Goal: Task Accomplishment & Management: Manage account settings

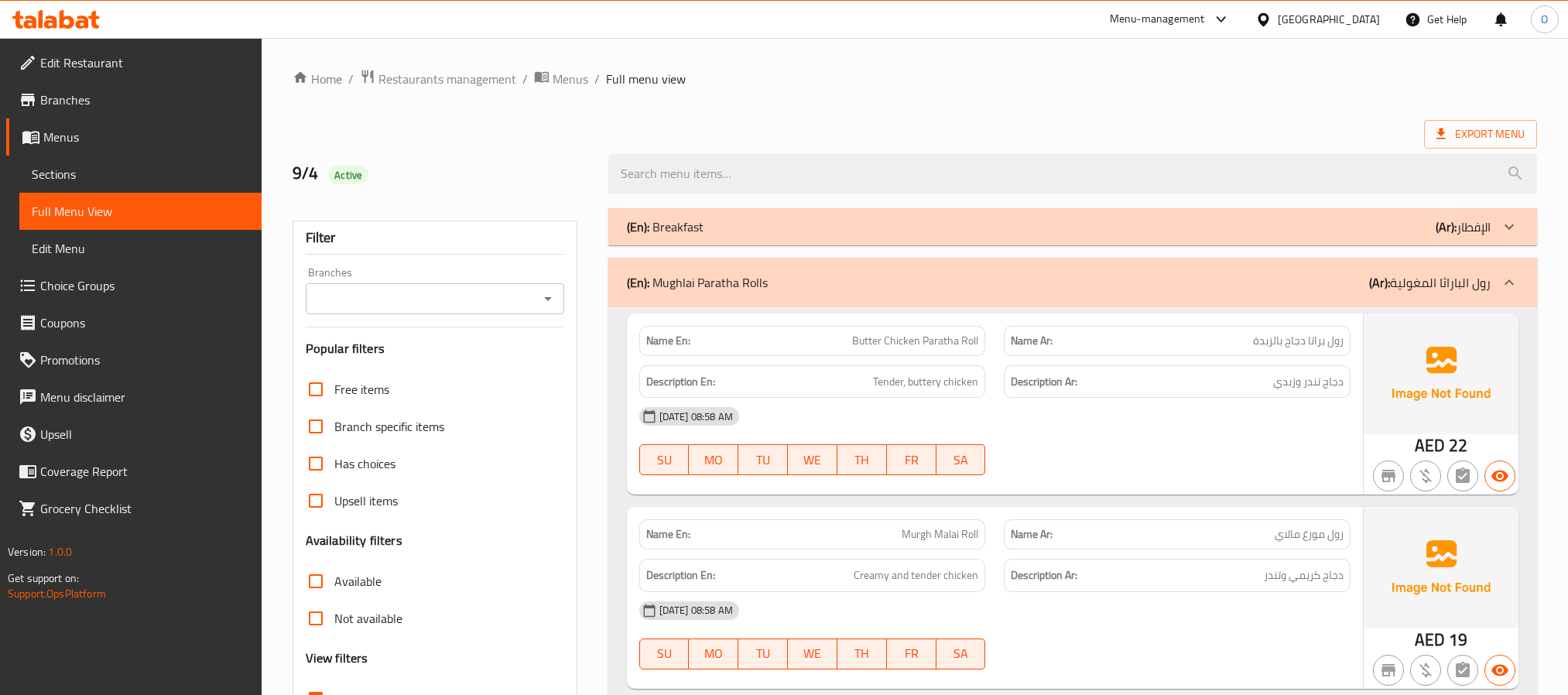
scroll to position [10039, 0]
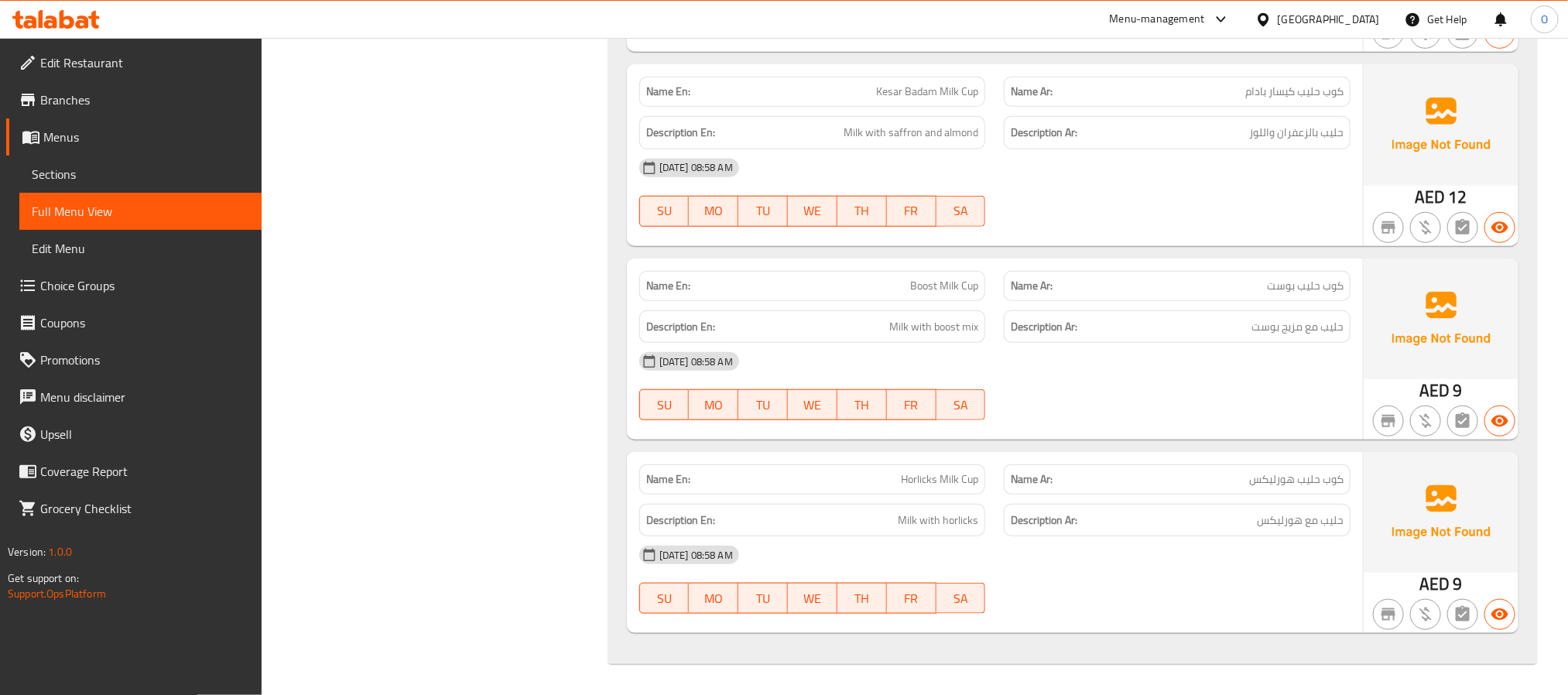
click at [1142, 10] on div "Menu-management" at bounding box center [1157, 20] width 95 height 19
click at [1078, 242] on div "Restaurant-Management" at bounding box center [1075, 251] width 122 height 17
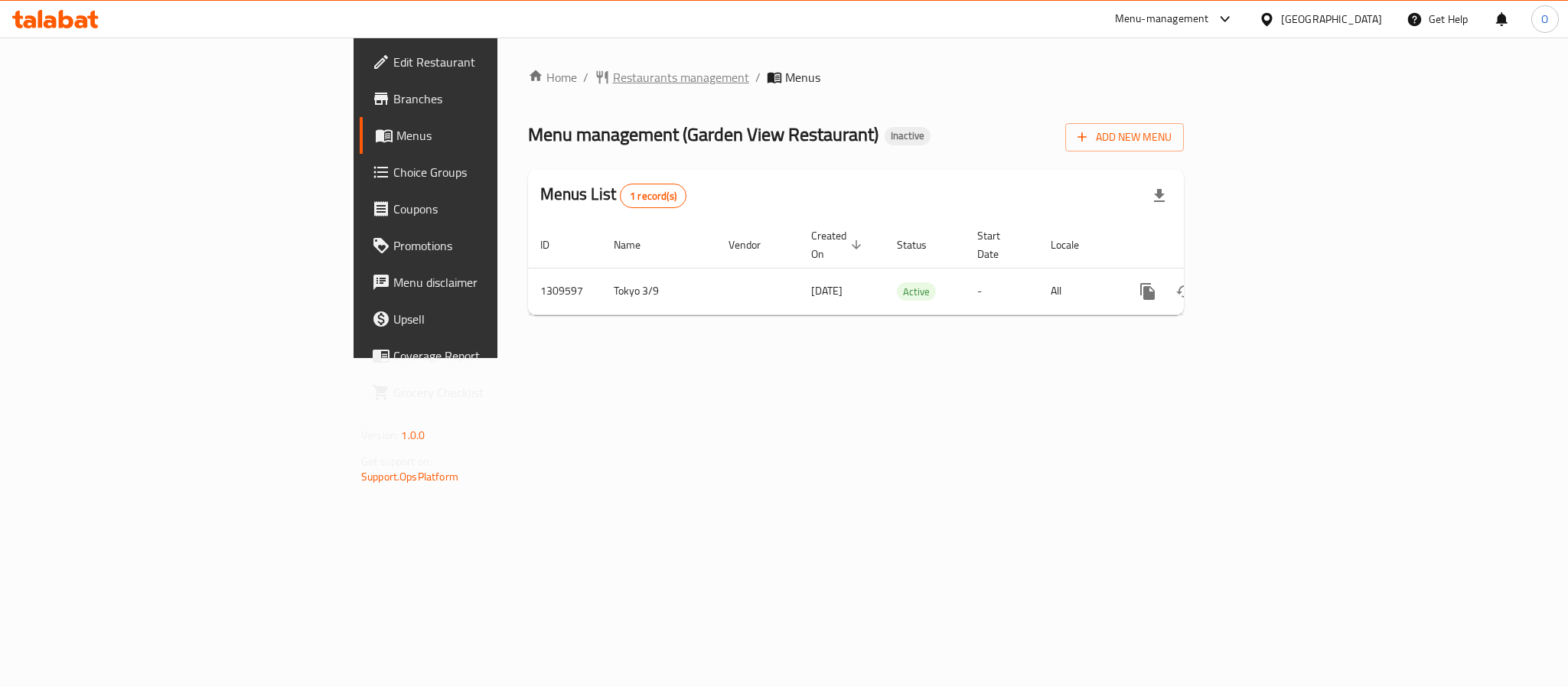
click at [612, 76] on span "Restaurants management" at bounding box center [681, 77] width 136 height 19
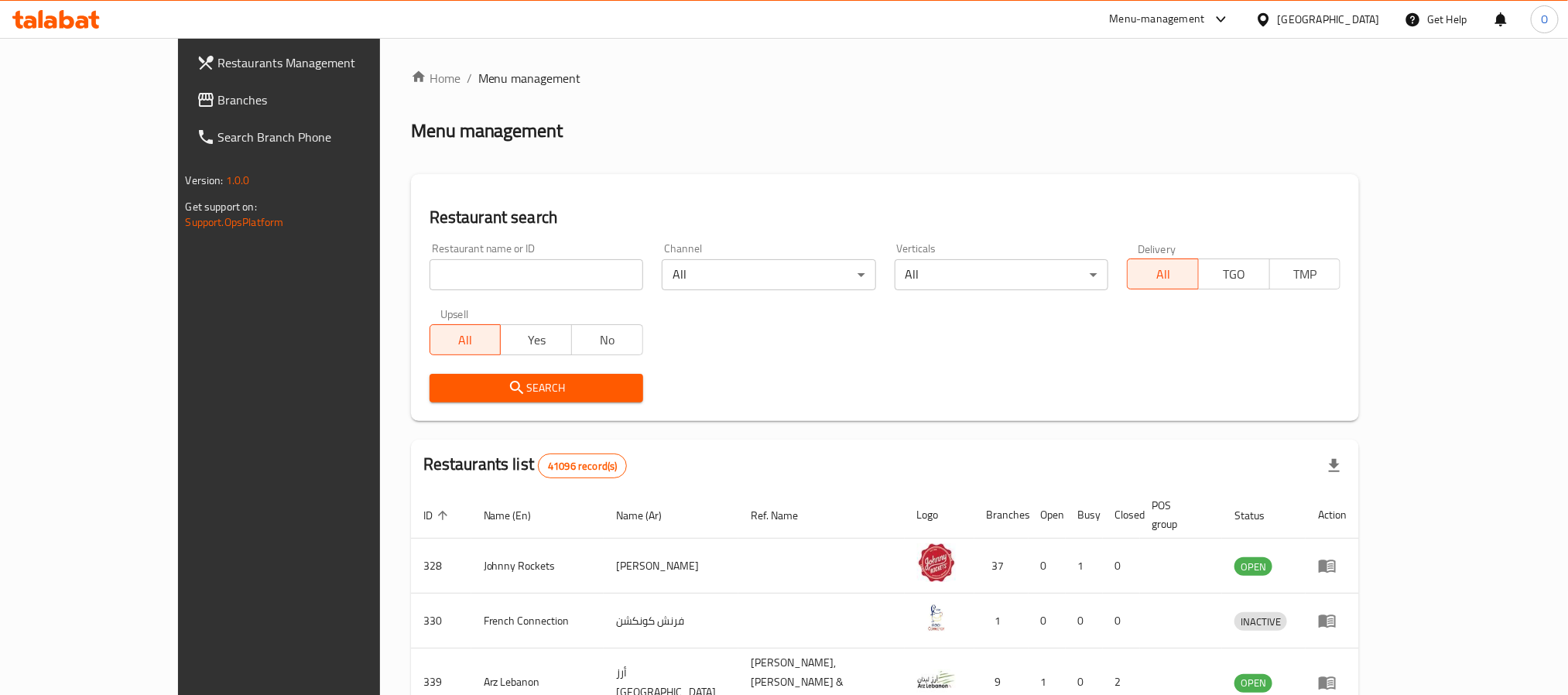
click at [218, 96] on span "Branches" at bounding box center [322, 100] width 209 height 19
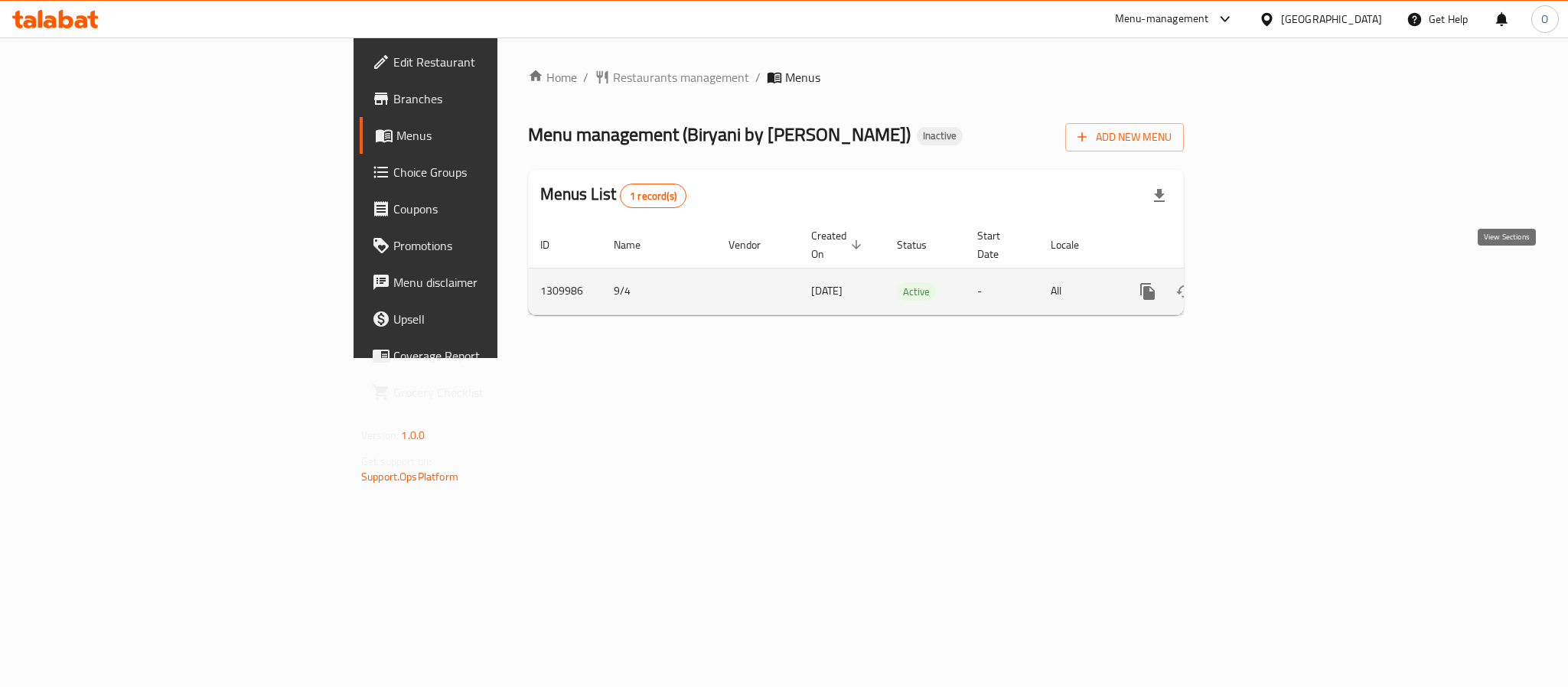
click at [1267, 282] on icon "enhanced table" at bounding box center [1258, 292] width 19 height 19
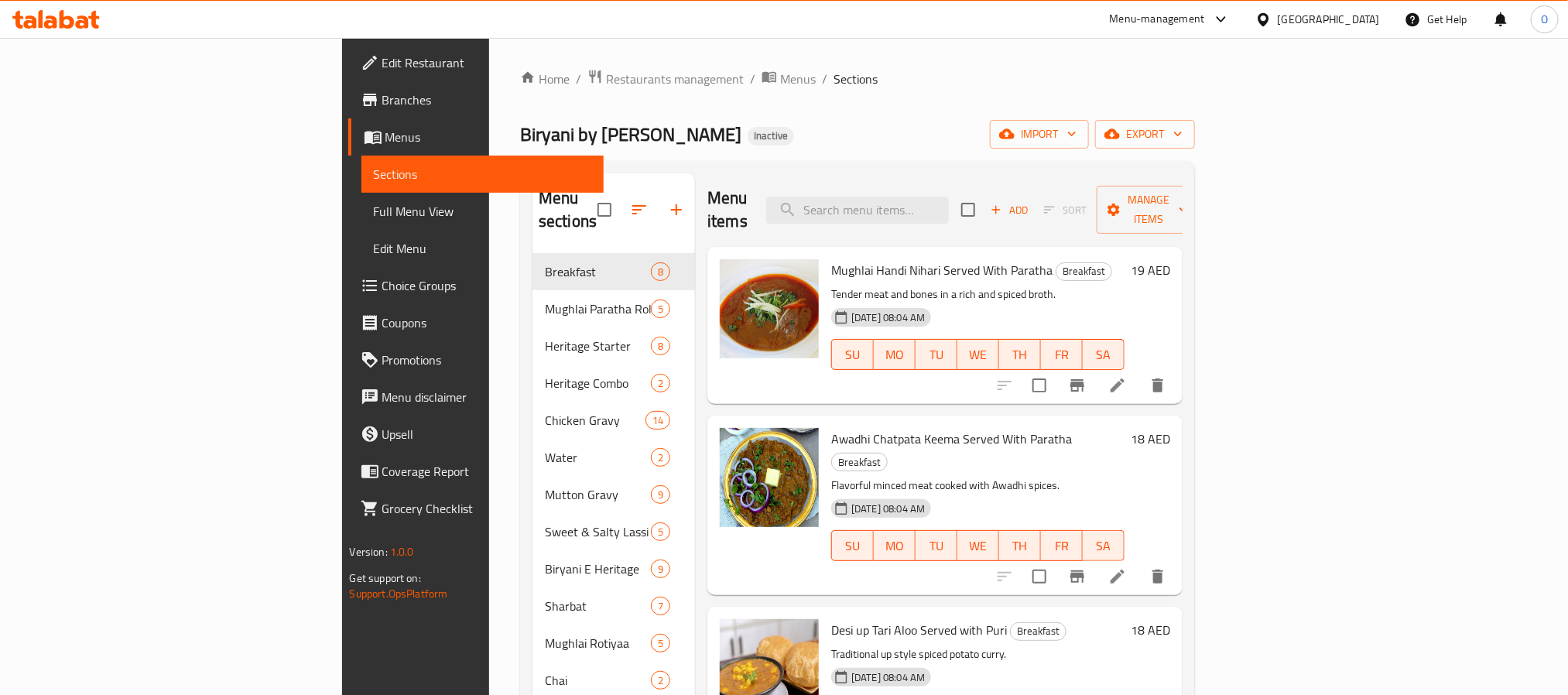
click at [382, 288] on span "Choice Groups" at bounding box center [487, 286] width 209 height 19
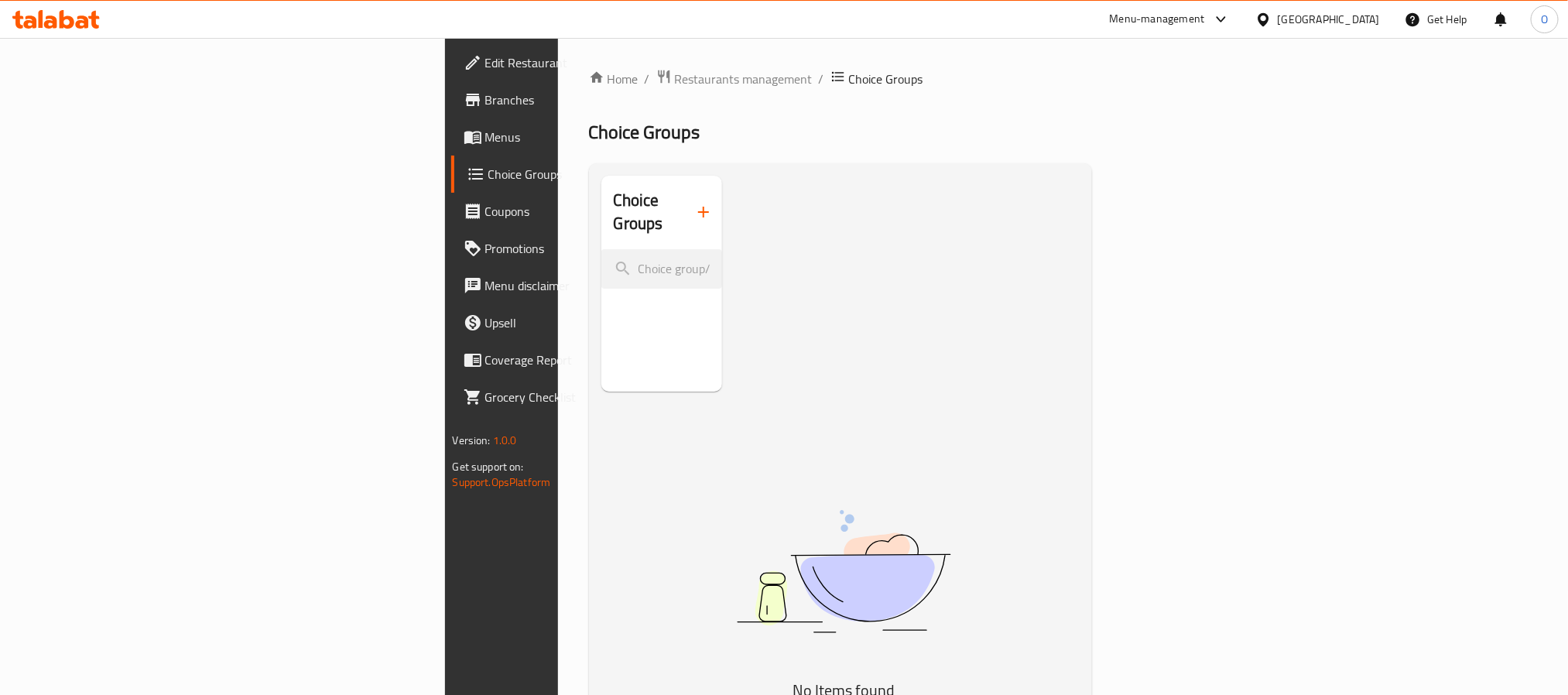
click at [694, 207] on icon "button" at bounding box center [703, 212] width 19 height 19
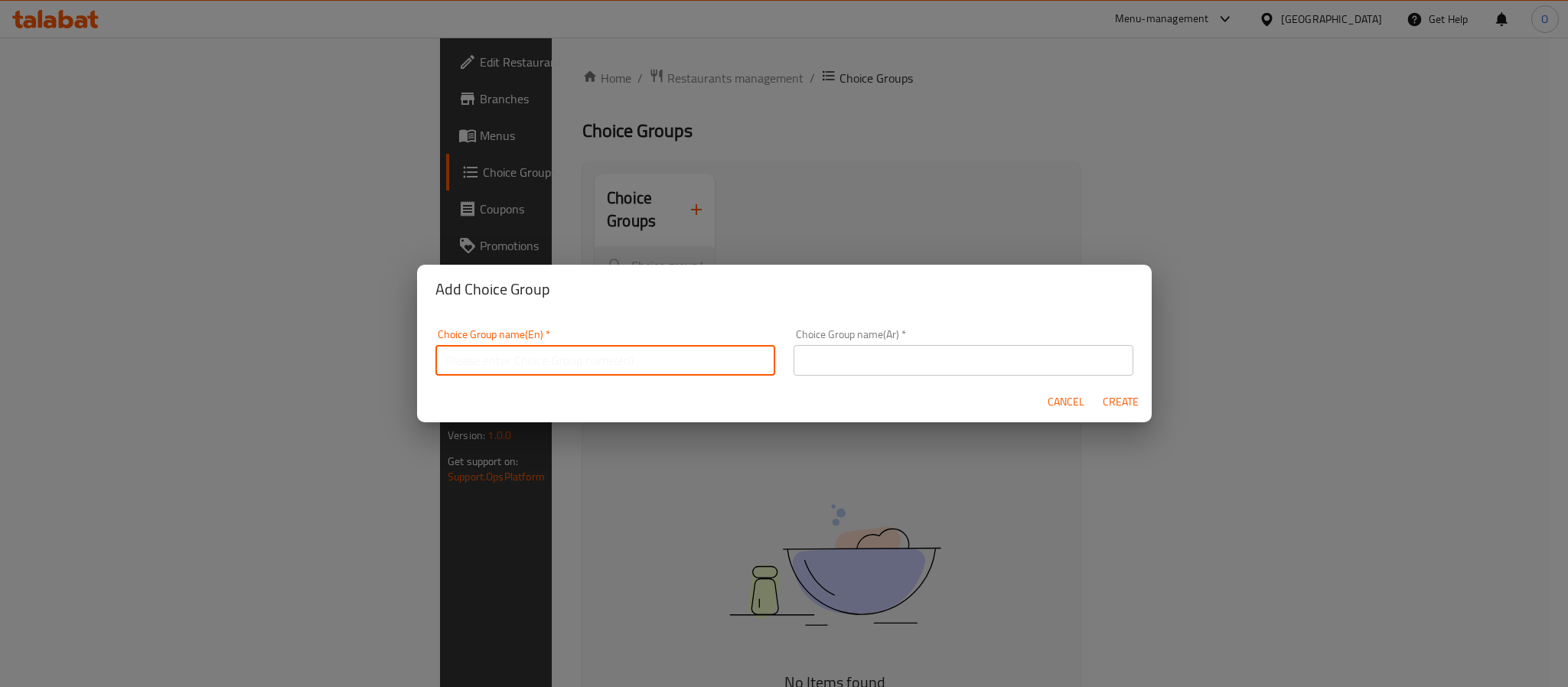
drag, startPoint x: 519, startPoint y: 347, endPoint x: 556, endPoint y: 364, distance: 40.7
click at [519, 347] on input "text" at bounding box center [605, 360] width 339 height 31
type input "Your Choice Of :"
click at [802, 353] on input "text" at bounding box center [963, 360] width 339 height 31
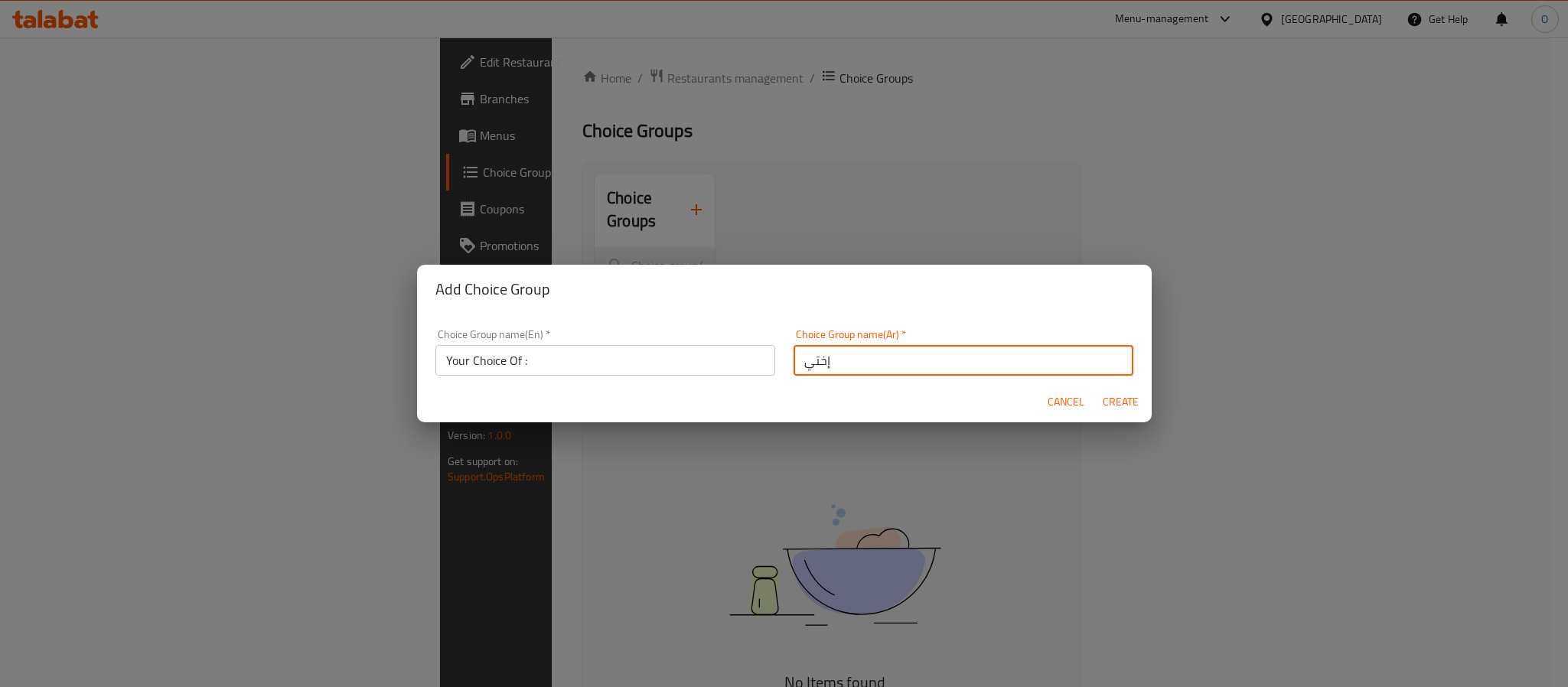
type input "إختيارك من:"
click at [1118, 391] on button "Create" at bounding box center [1121, 402] width 49 height 28
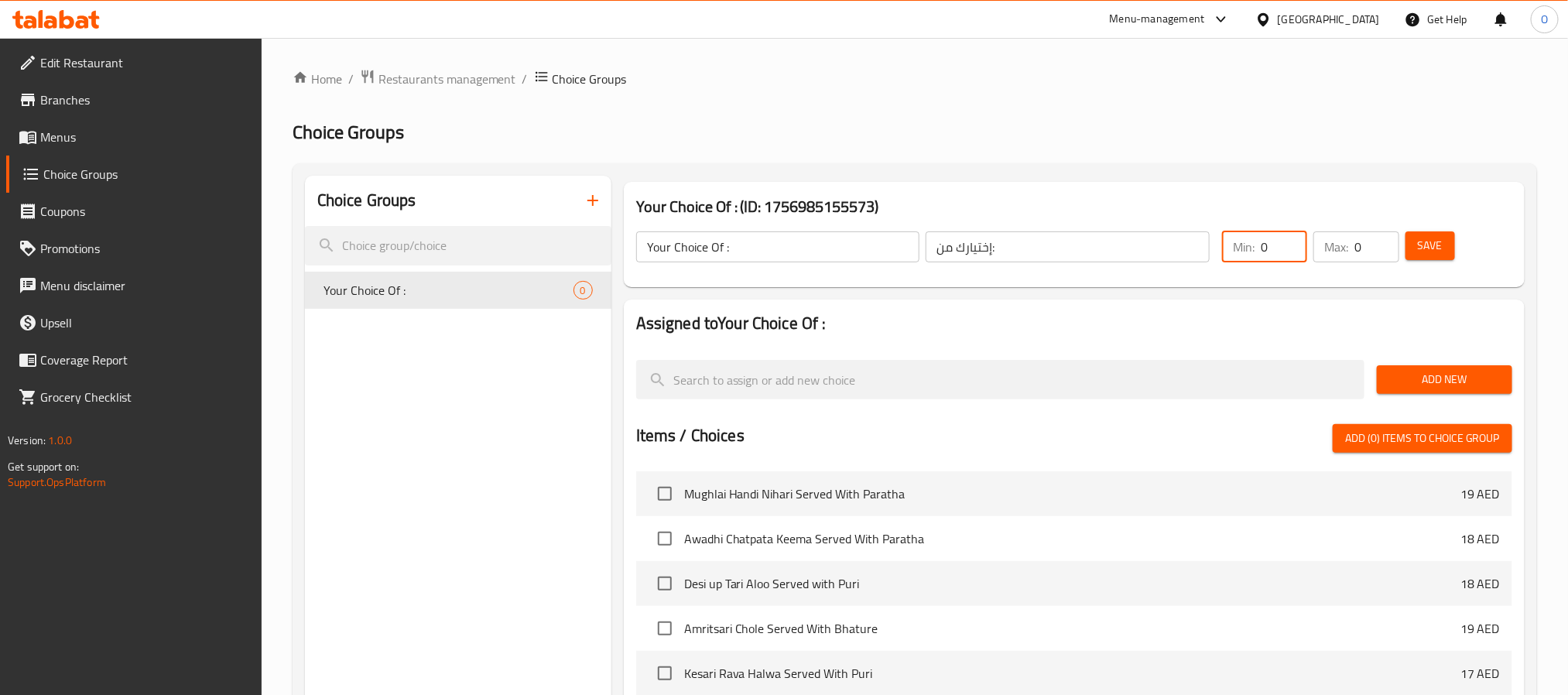
drag, startPoint x: 1249, startPoint y: 260, endPoint x: 1263, endPoint y: 263, distance: 14.3
click at [1231, 265] on div "Min: 0 ​" at bounding box center [1264, 246] width 91 height 37
type input "1"
drag, startPoint x: 1362, startPoint y: 246, endPoint x: 1272, endPoint y: 196, distance: 103.0
click at [1321, 252] on div "Max: 0 ​" at bounding box center [1356, 246] width 85 height 31
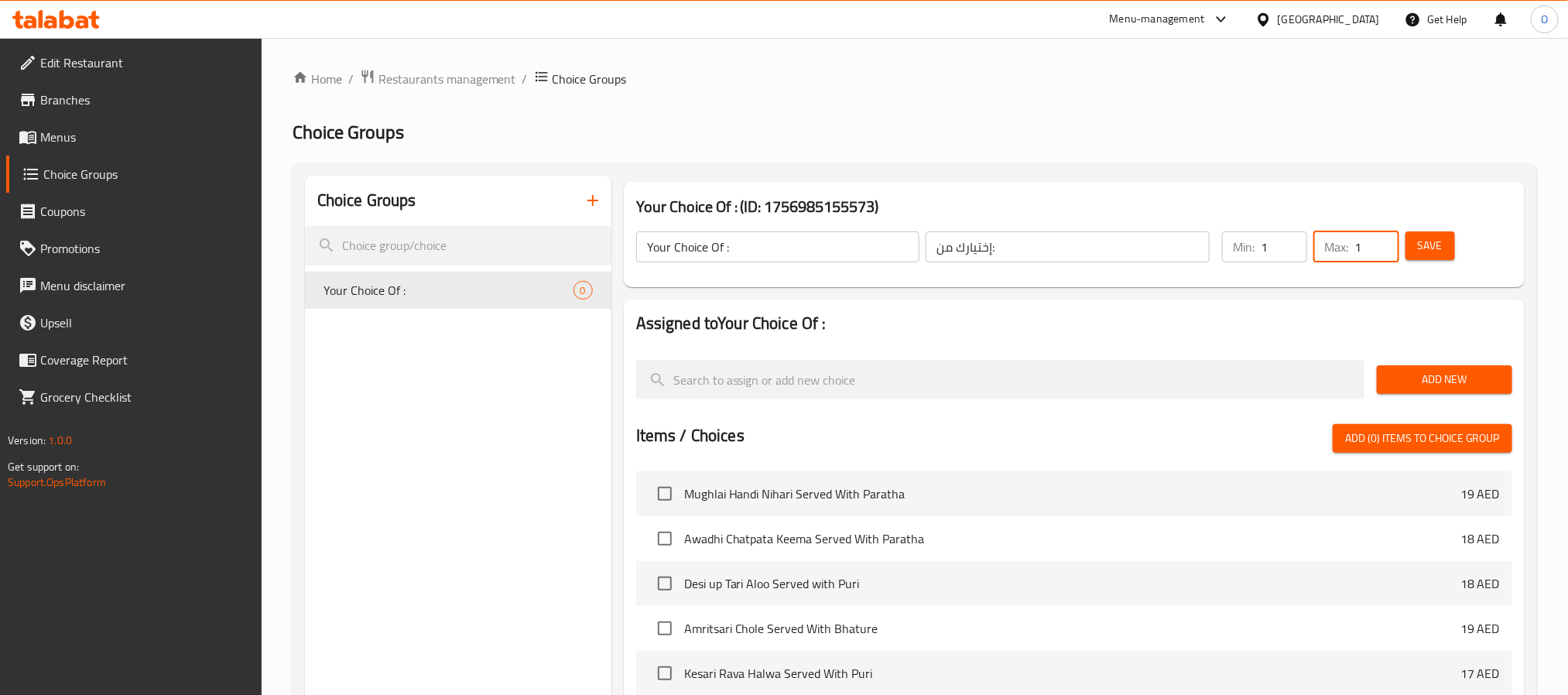
type input "1"
click at [1265, 177] on div "Your Choice Of : (ID: 1756985155573) Your Choice Of : ​ إختيارك من: ​ Min: 1 ​ …" at bounding box center [1074, 234] width 913 height 118
click at [1398, 368] on button "Add New" at bounding box center [1444, 379] width 136 height 28
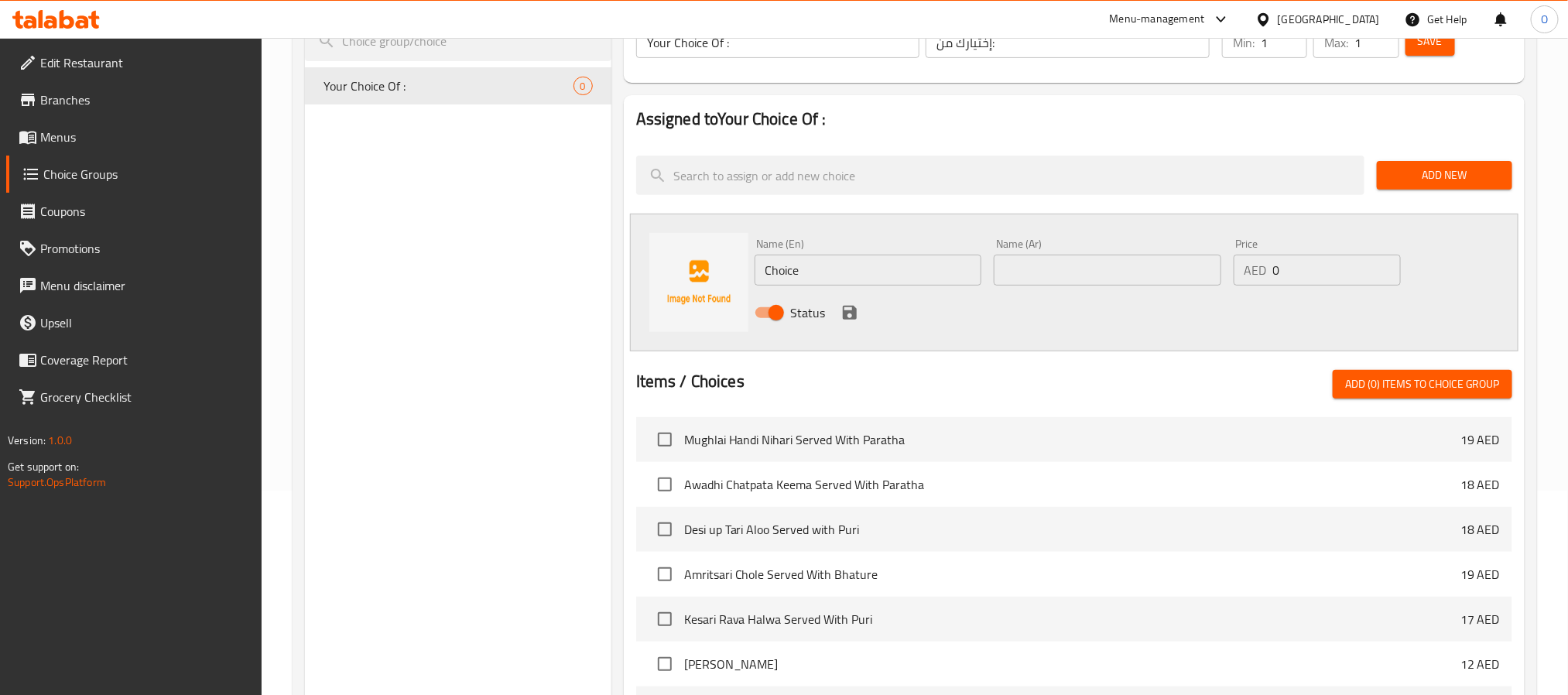
scroll to position [232, 0]
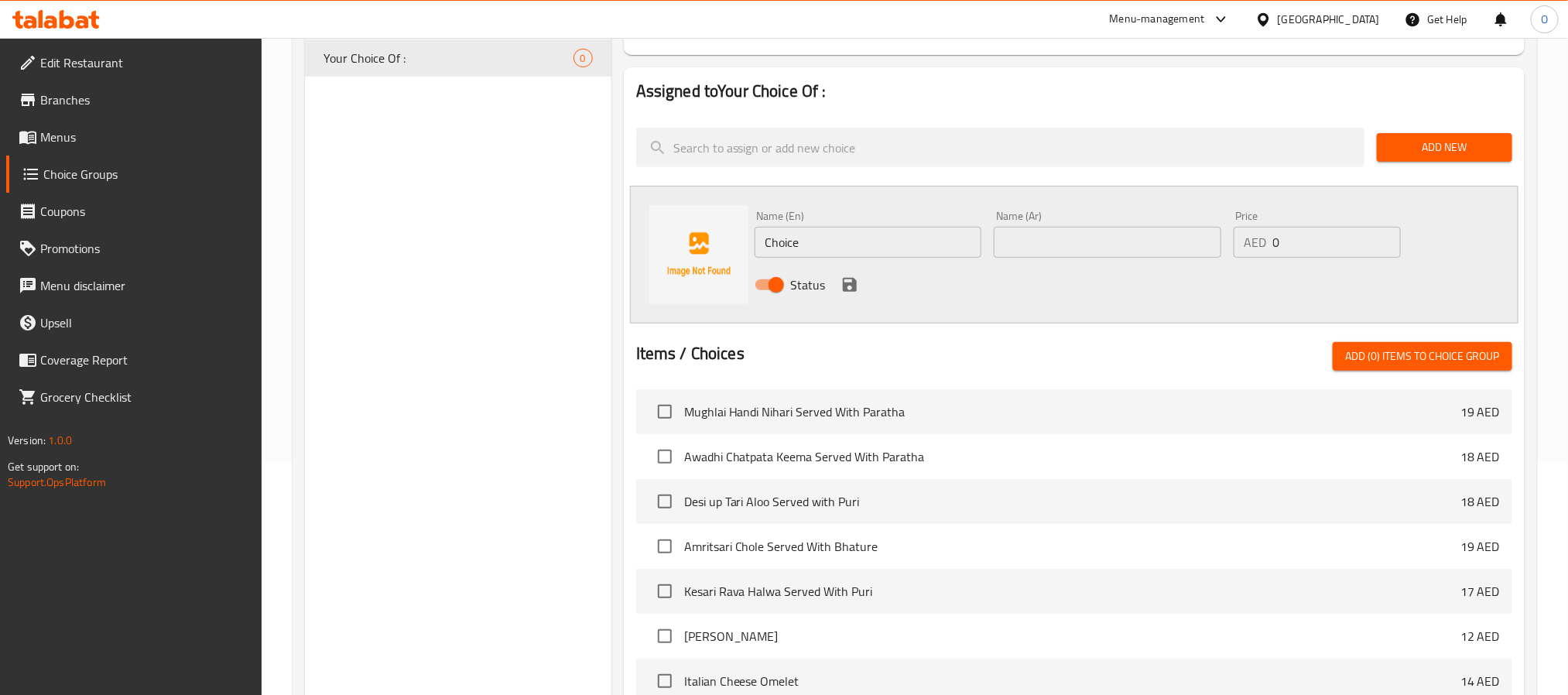
click at [590, 372] on div "Choice Groups Your Choice Of : 0" at bounding box center [457, 435] width 306 height 984
click at [822, 238] on input "Choice" at bounding box center [867, 241] width 227 height 31
type input "With Saffron"
type input "مع الزعفران"
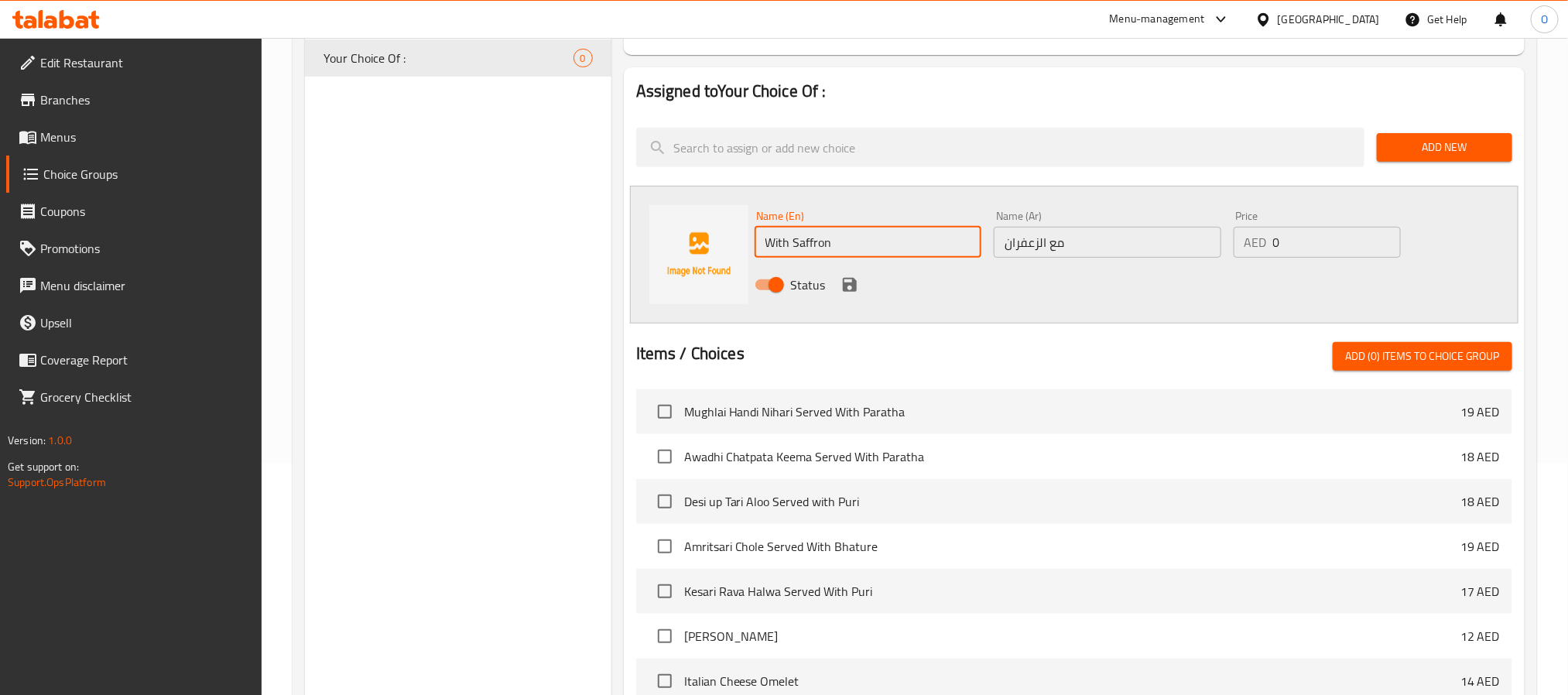
click at [861, 253] on input "With Saffron" at bounding box center [867, 241] width 227 height 31
click at [852, 286] on icon "save" at bounding box center [850, 285] width 14 height 14
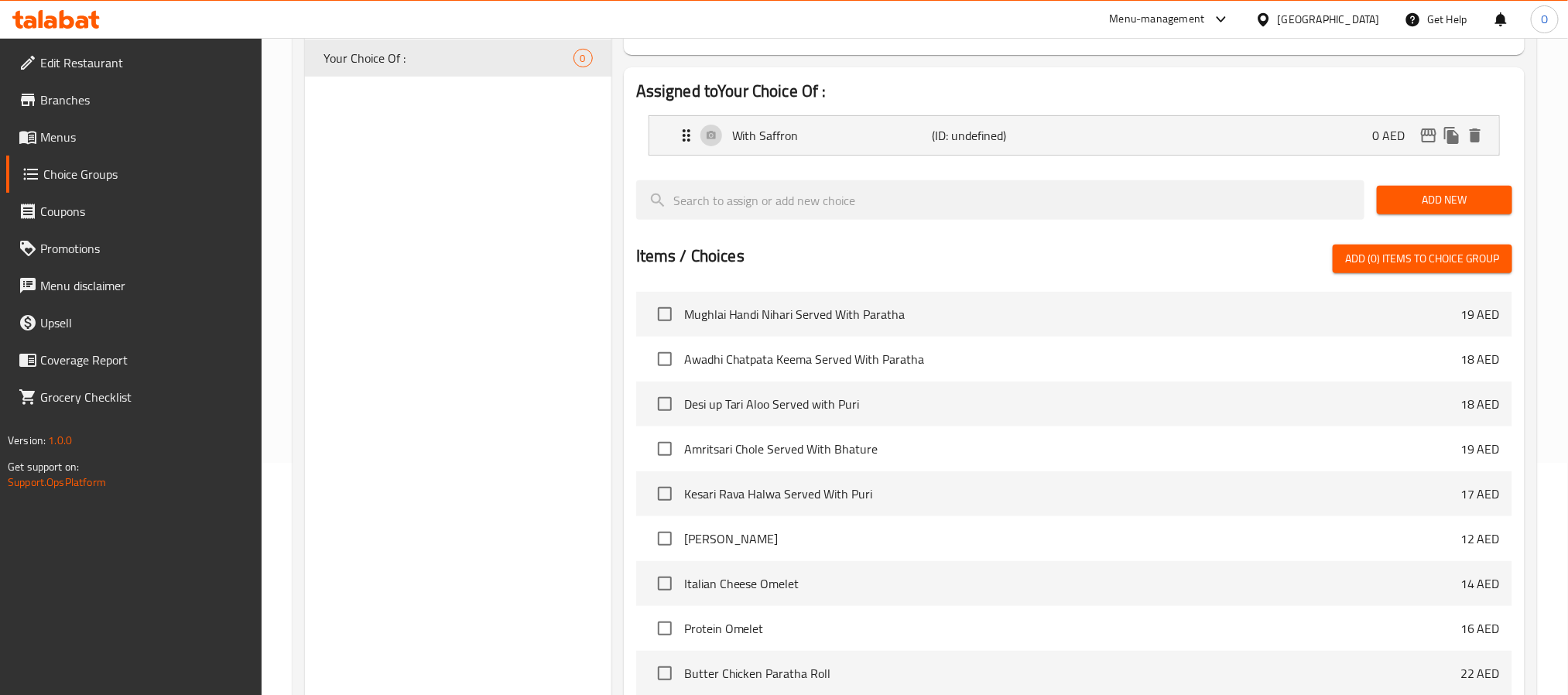
click at [1421, 191] on span "Add New" at bounding box center [1444, 200] width 110 height 20
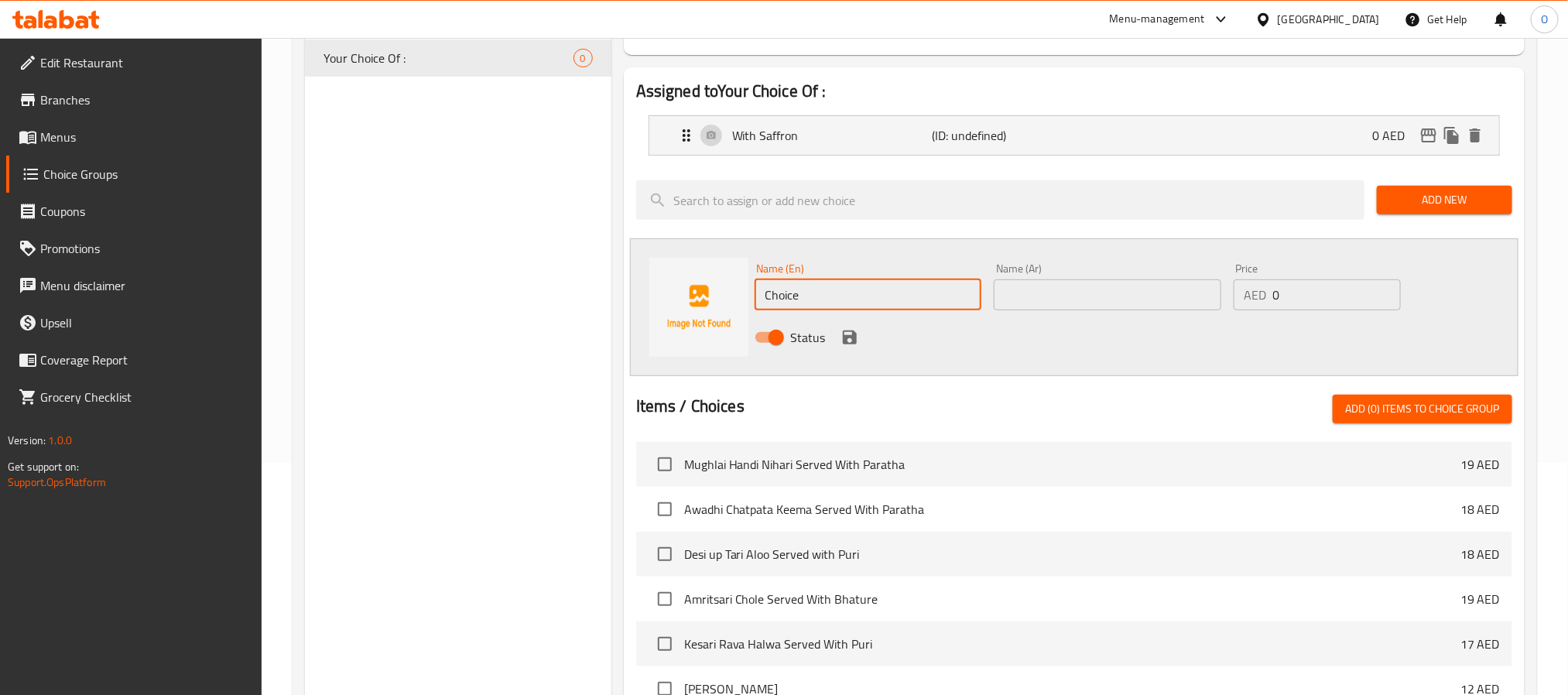
click at [915, 283] on input "Choice" at bounding box center [867, 294] width 227 height 31
paste input "With Saffron"
click at [790, 295] on input "With Saffron" at bounding box center [867, 294] width 227 height 31
type input "Without Saffron"
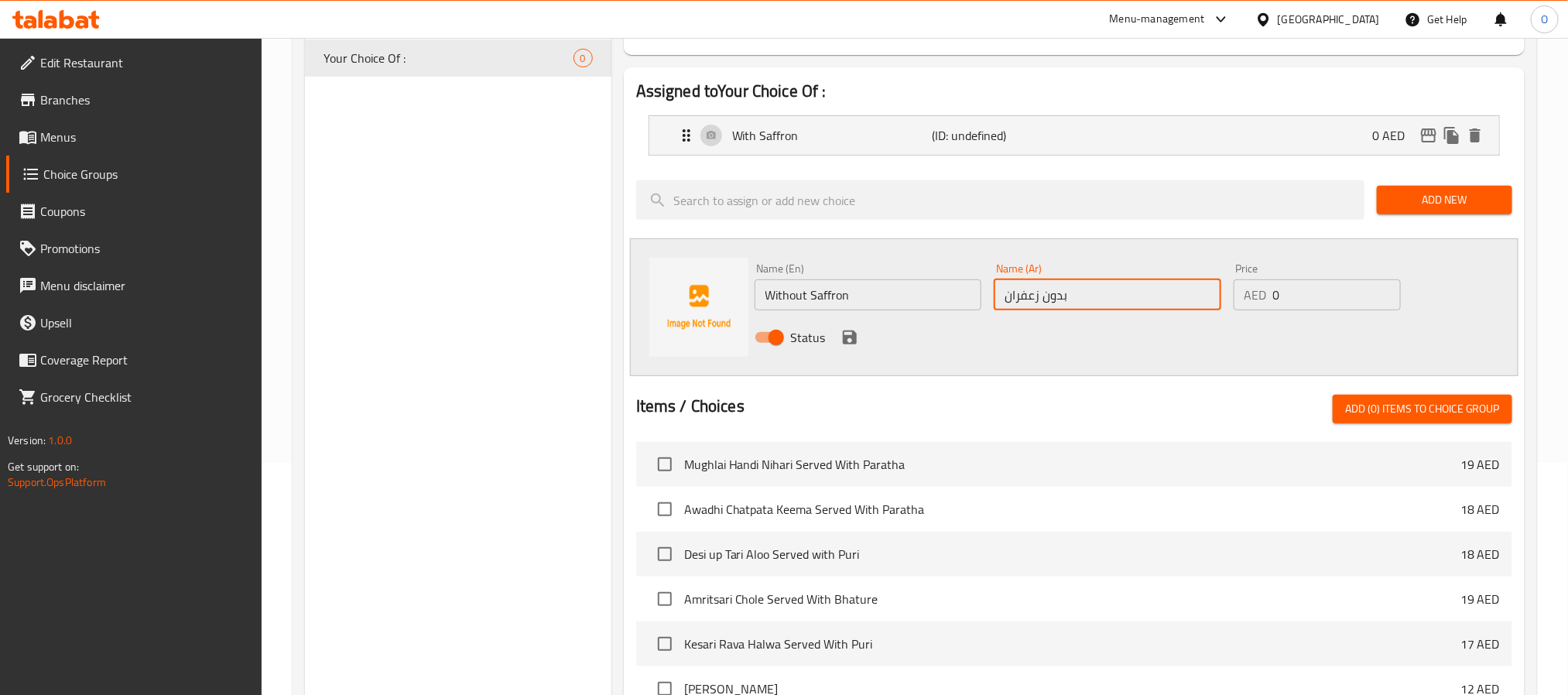
type input "بدون زعفران"
click at [846, 341] on icon "save" at bounding box center [850, 337] width 14 height 14
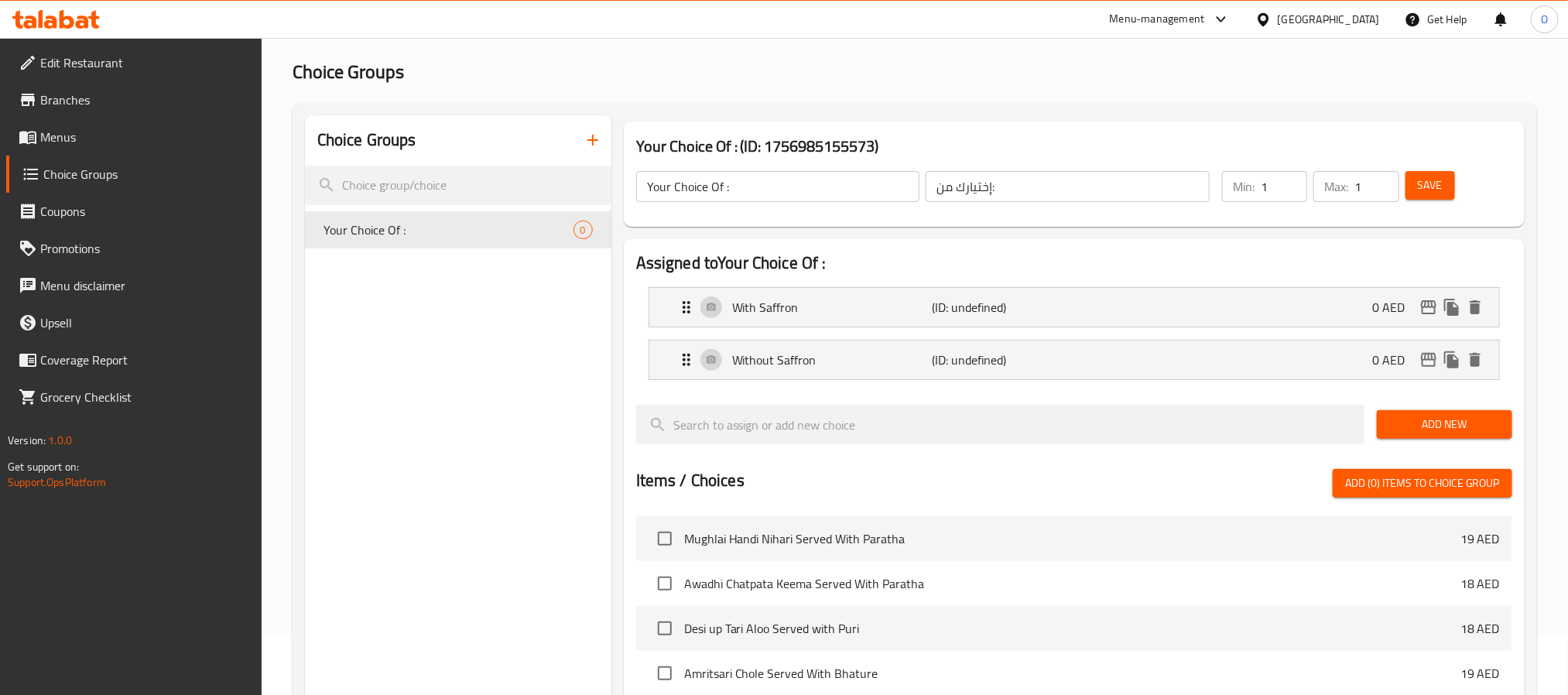
scroll to position [0, 0]
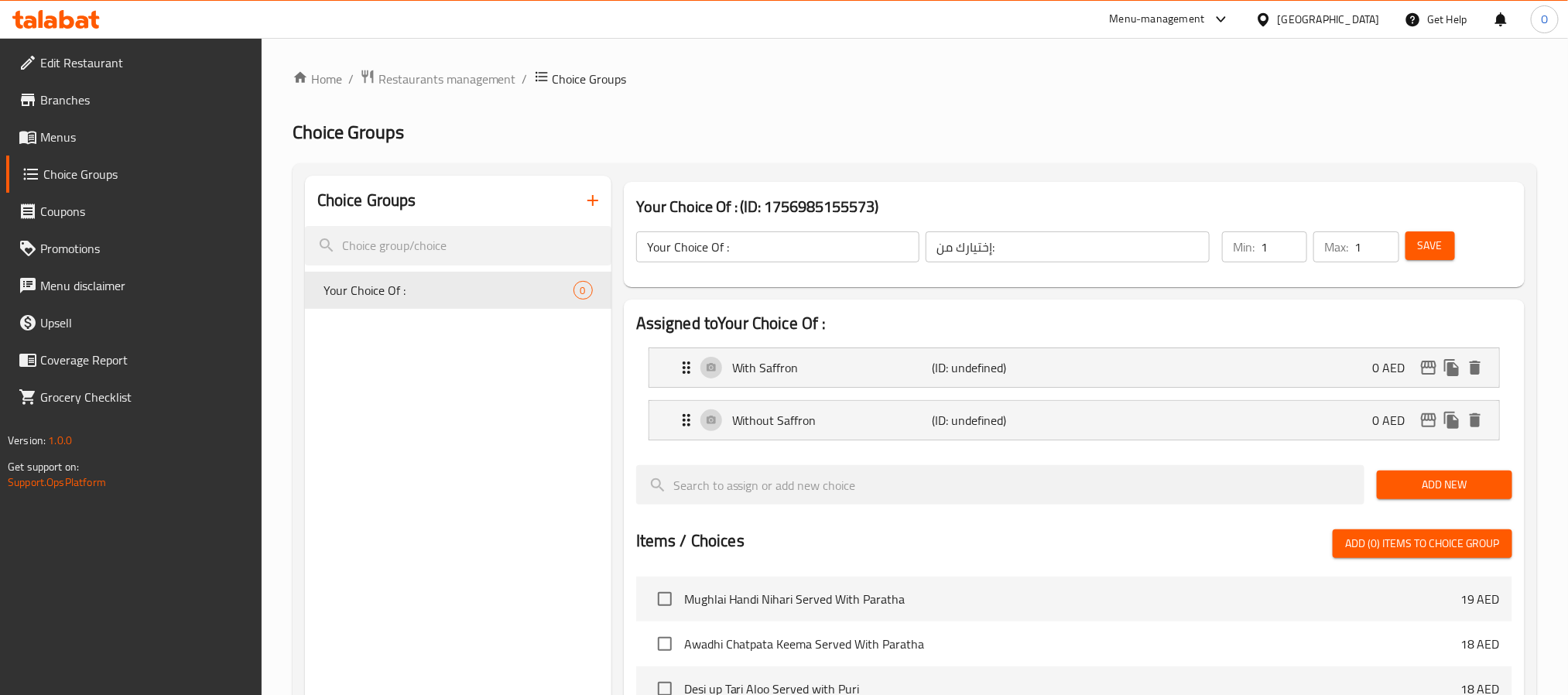
click at [1446, 249] on button "Save" at bounding box center [1429, 245] width 50 height 28
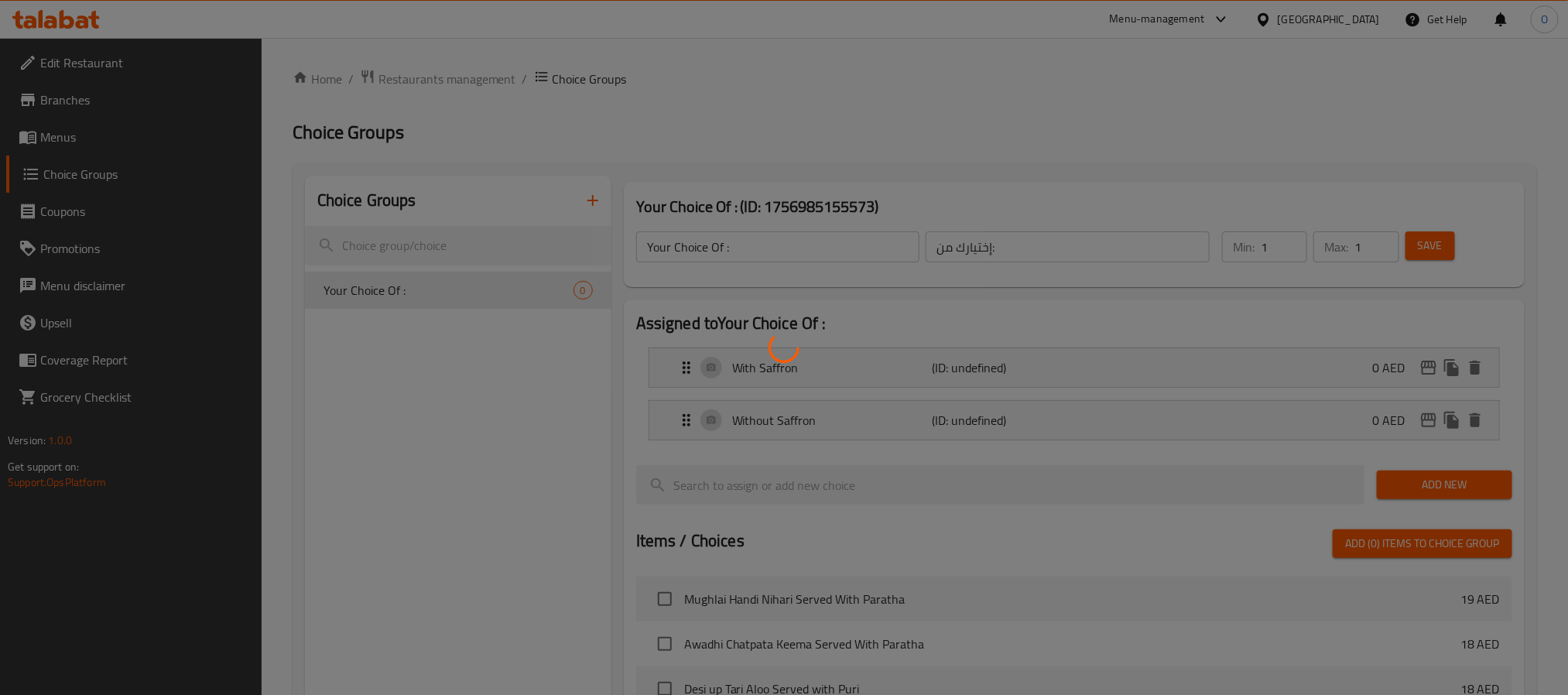
click at [1064, 125] on div at bounding box center [784, 347] width 1568 height 695
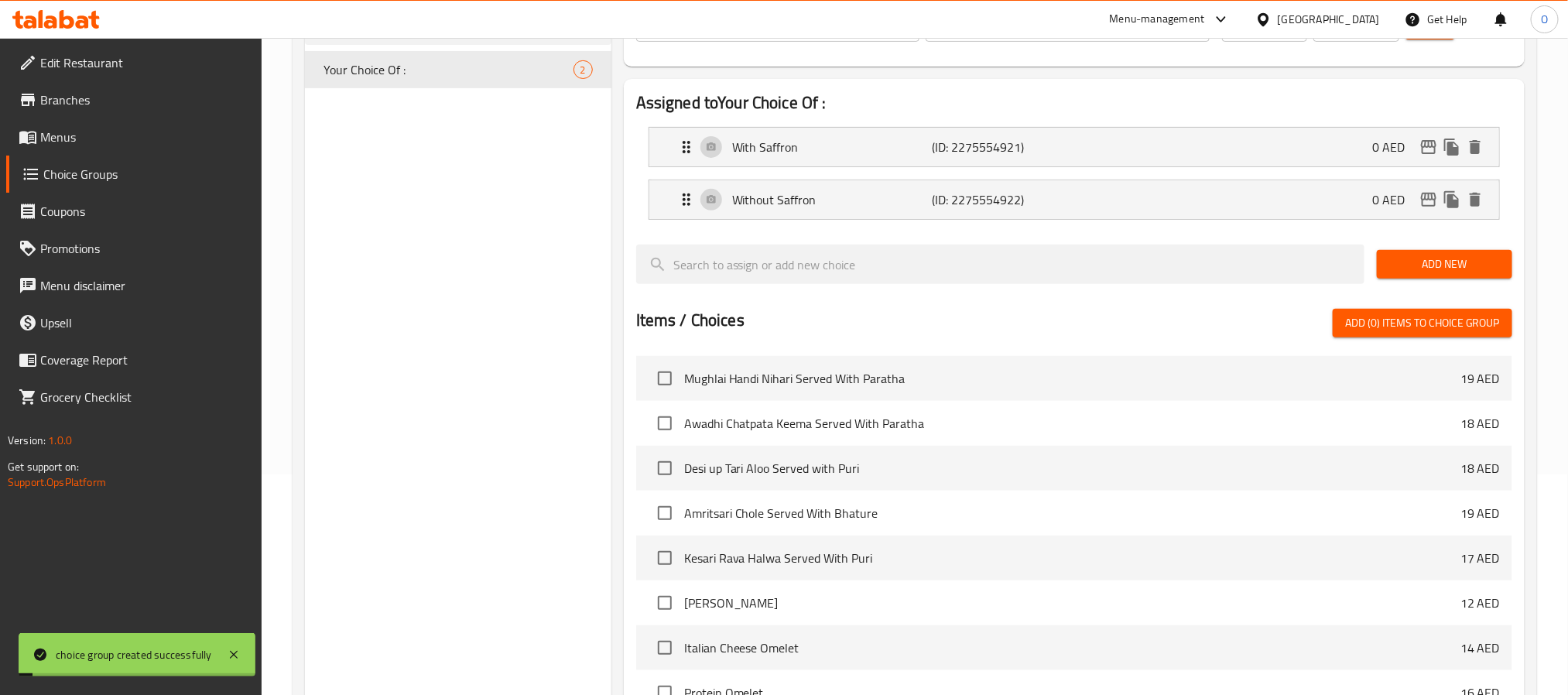
scroll to position [463, 0]
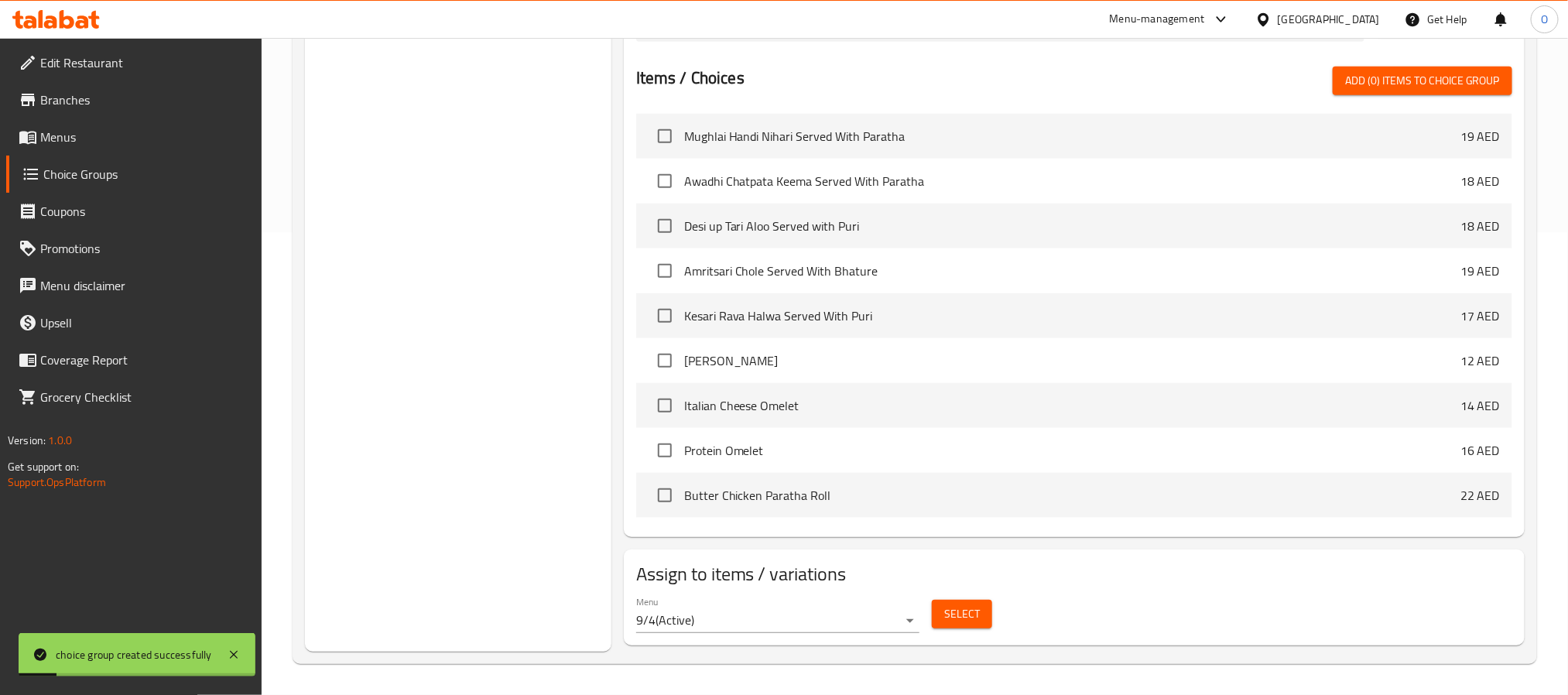
click at [981, 619] on button "Select" at bounding box center [962, 614] width 60 height 28
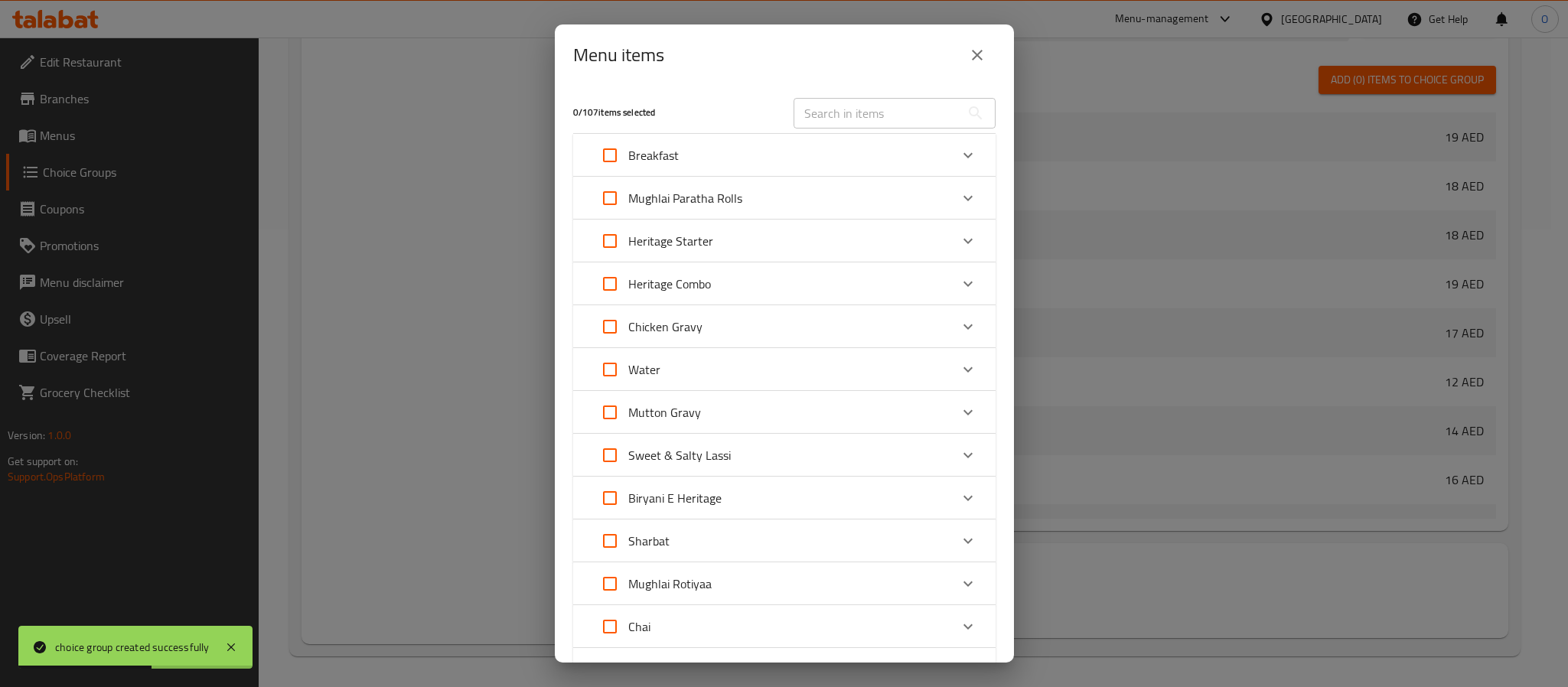
click at [859, 120] on input "text" at bounding box center [876, 113] width 167 height 31
paste input "Karak Zafran"
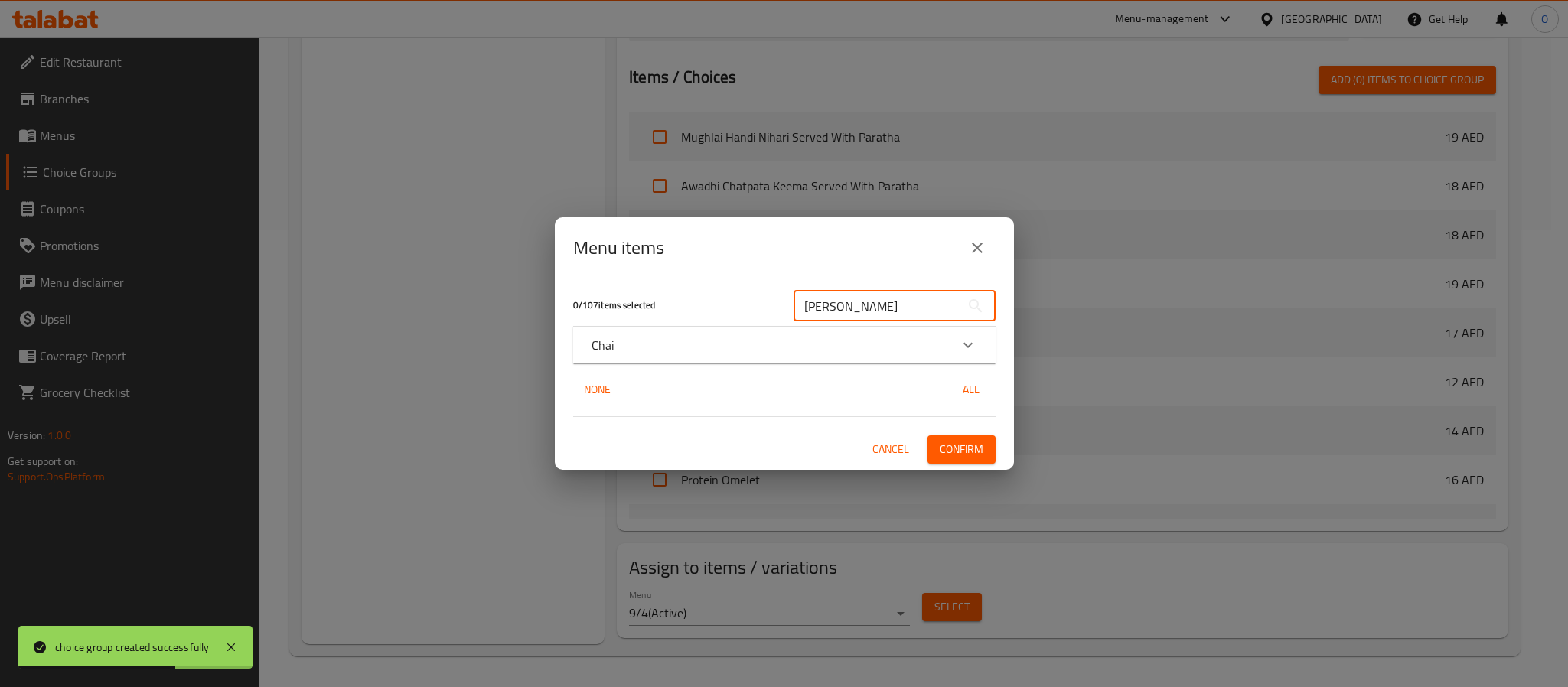
type input "Karak Zafran"
click at [697, 342] on div "Chai" at bounding box center [770, 345] width 358 height 19
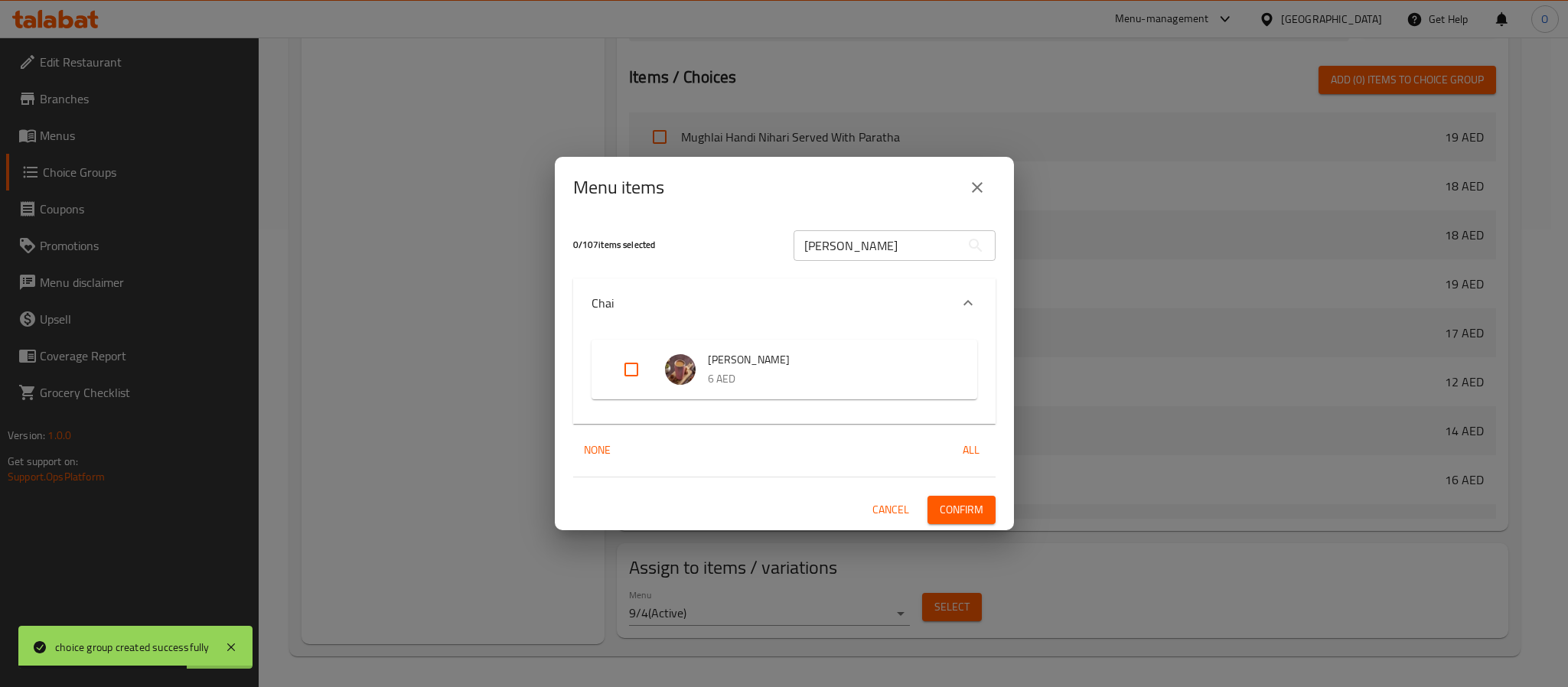
click at [634, 356] on input "Expand" at bounding box center [630, 369] width 36 height 36
checkbox input "true"
click at [951, 503] on span "Confirm" at bounding box center [961, 510] width 44 height 20
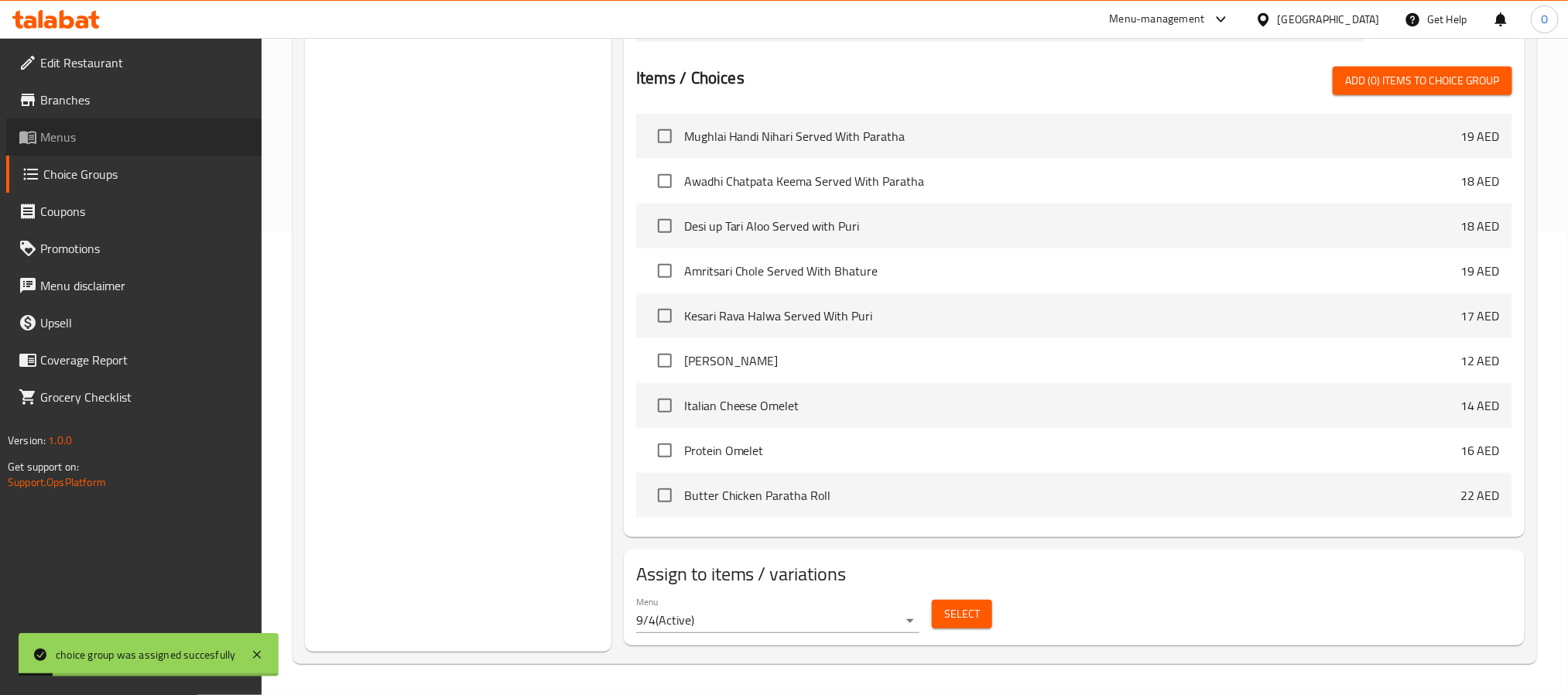
click at [52, 141] on span "Menus" at bounding box center [145, 137] width 209 height 19
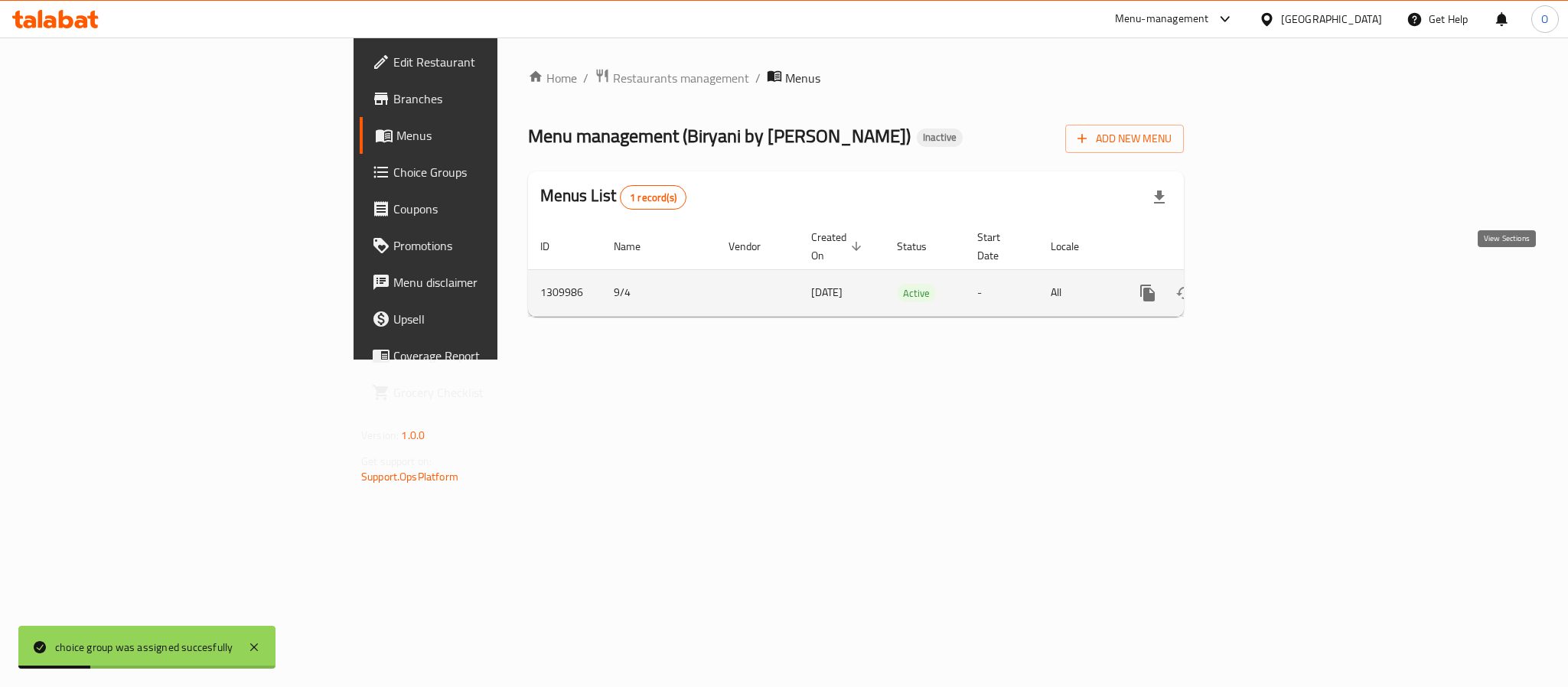
click at [1276, 279] on link "enhanced table" at bounding box center [1257, 293] width 36 height 36
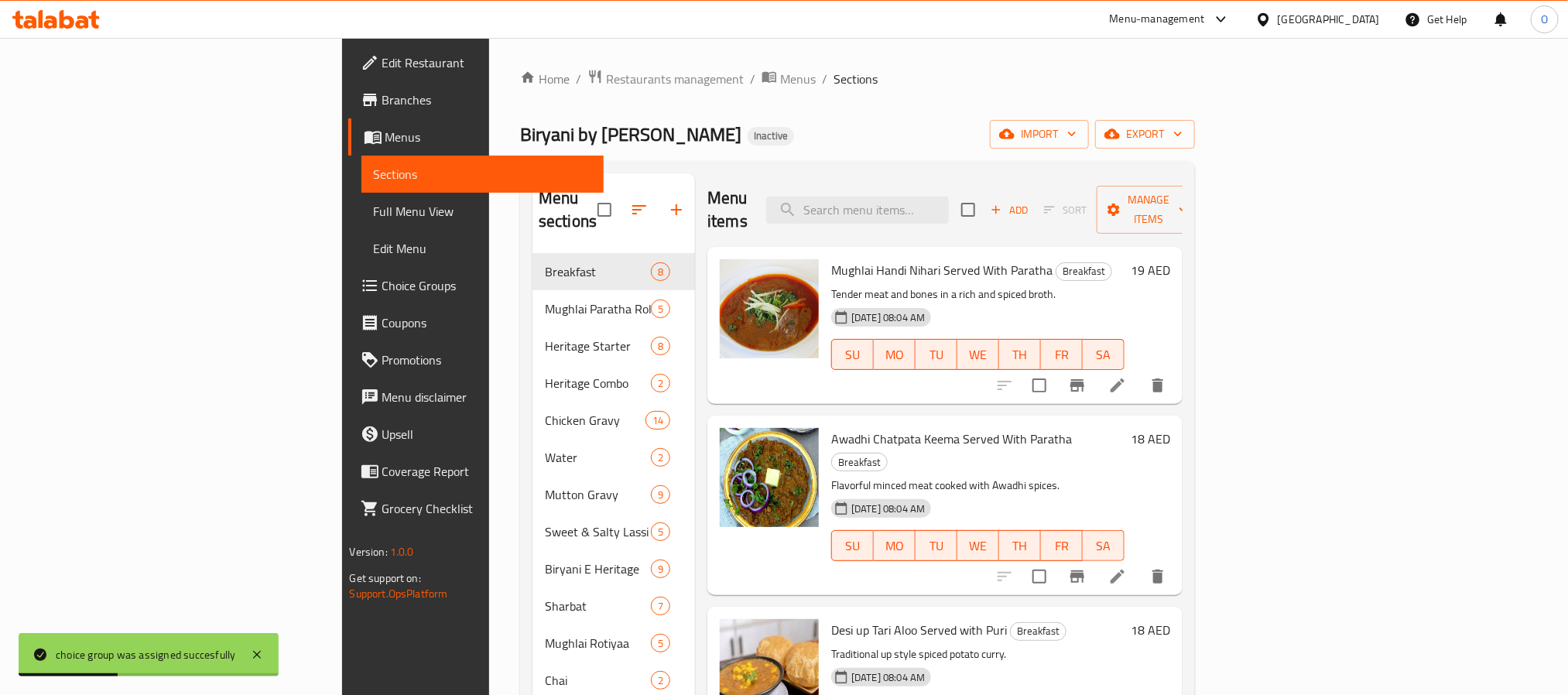
click at [1012, 214] on div "Menu items Add Sort Manage items" at bounding box center [945, 210] width 475 height 74
click at [949, 205] on input "search" at bounding box center [857, 209] width 183 height 27
paste input "Karak Zafran"
type input "Karak Zafran"
click at [1013, 158] on div "Home / Restaurants management / Menus / Sections Biryani by Idrees Inactive imp…" at bounding box center [857, 486] width 675 height 835
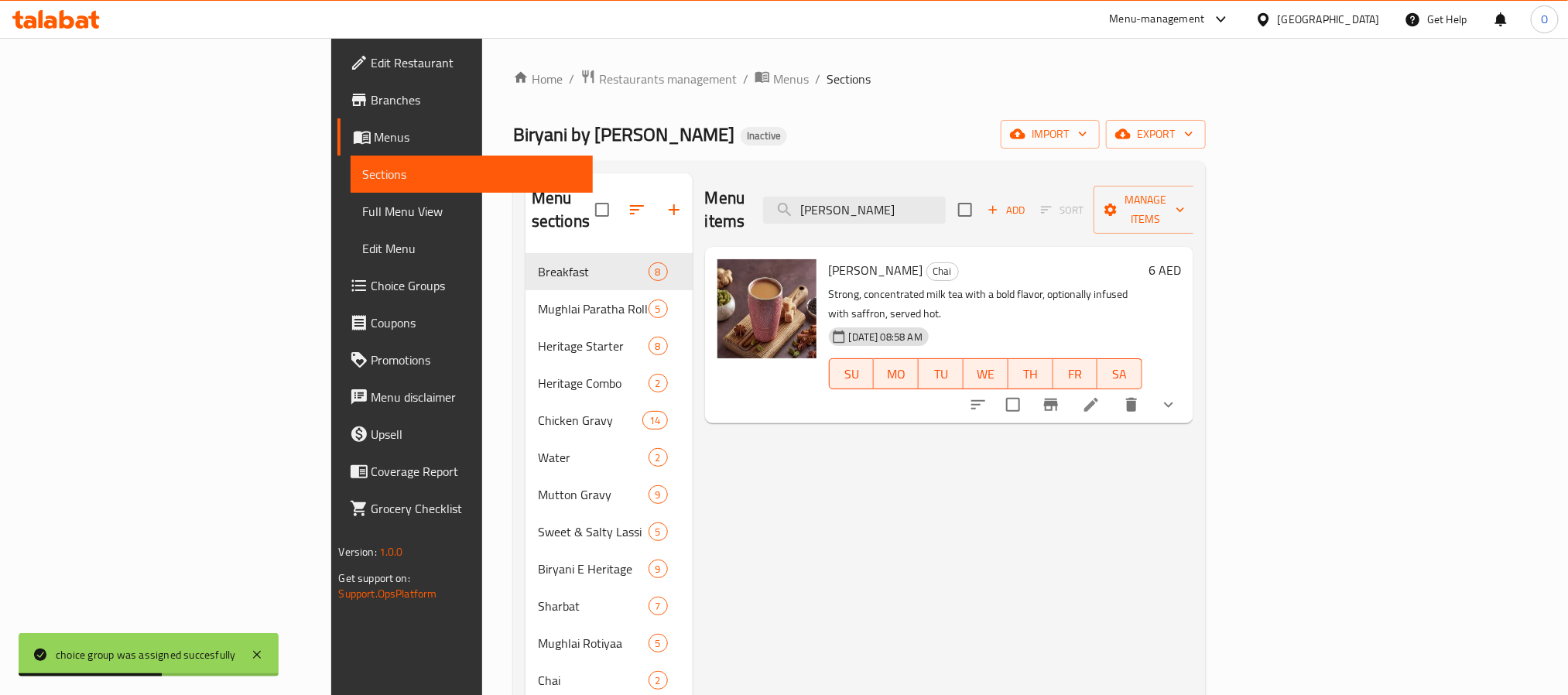
click at [1178, 395] on icon "show more" at bounding box center [1168, 405] width 19 height 19
